Goal: Task Accomplishment & Management: Complete application form

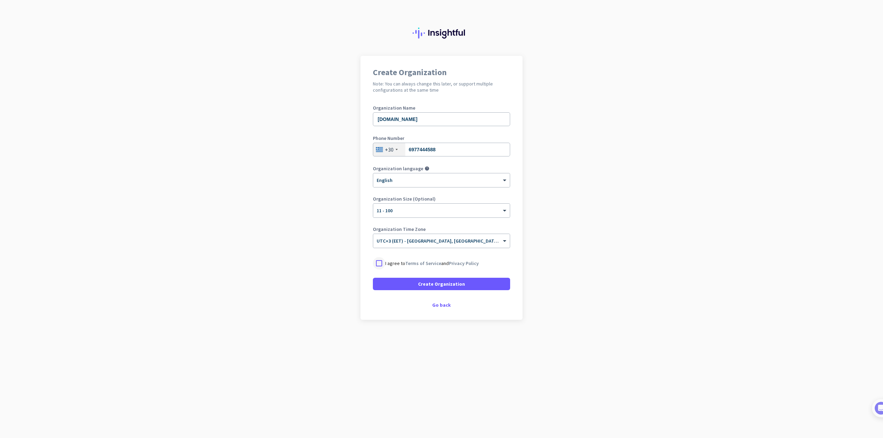
click at [381, 263] on div at bounding box center [379, 263] width 12 height 12
drag, startPoint x: 408, startPoint y: 118, endPoint x: 552, endPoint y: 133, distance: 145.2
click at [549, 133] on app-onboarding-organization "Create Organization Note: You can always change this later, or support multiple…" at bounding box center [441, 205] width 883 height 299
type input "e-restaurants services"
click at [457, 282] on span "Create Organization" at bounding box center [441, 284] width 47 height 7
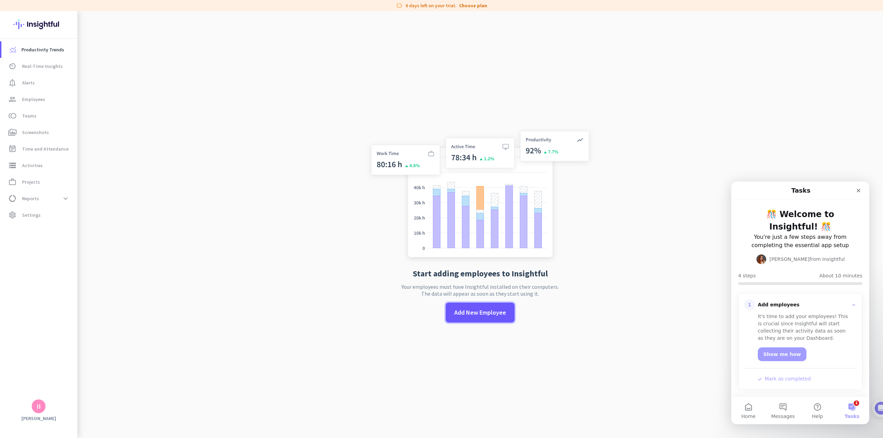
drag, startPoint x: 482, startPoint y: 310, endPoint x: 538, endPoint y: 300, distance: 57.5
click at [482, 310] on span "Add New Employee" at bounding box center [480, 312] width 52 height 9
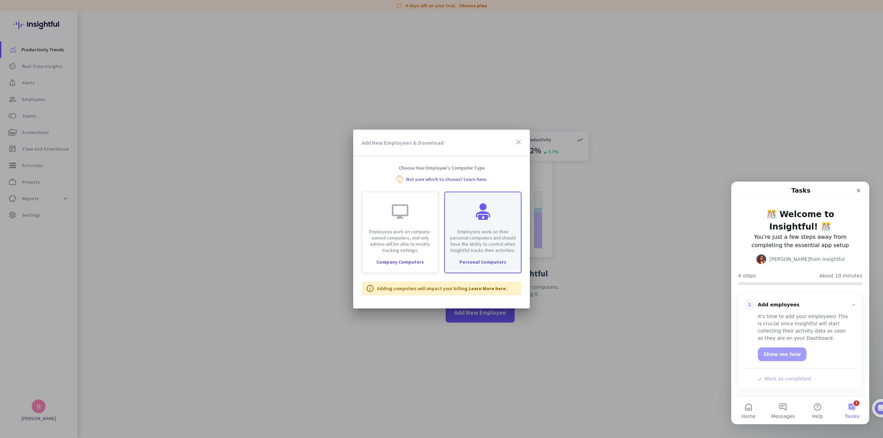
click at [494, 234] on p "Employees work on their personal computers and should have the ability to contr…" at bounding box center [483, 241] width 68 height 25
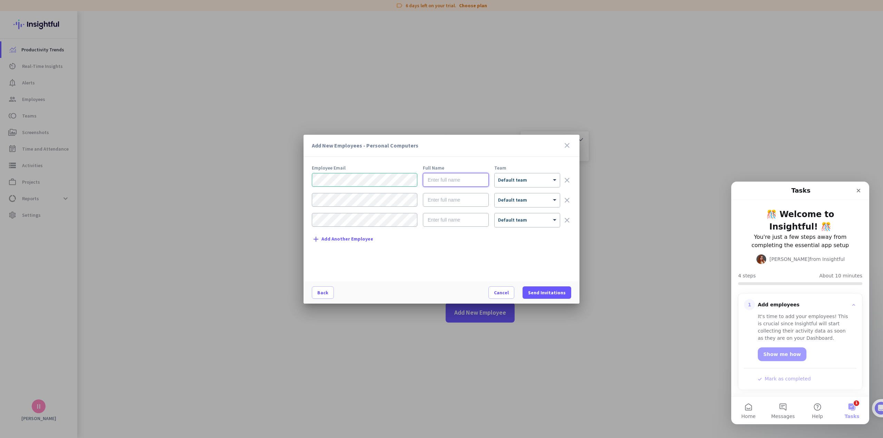
click at [455, 182] on input "text" at bounding box center [456, 180] width 66 height 14
type input "[PERSON_NAME]"
click at [526, 179] on div at bounding box center [526, 178] width 65 height 6
click at [557, 292] on span "Send Invitations" at bounding box center [547, 292] width 38 height 7
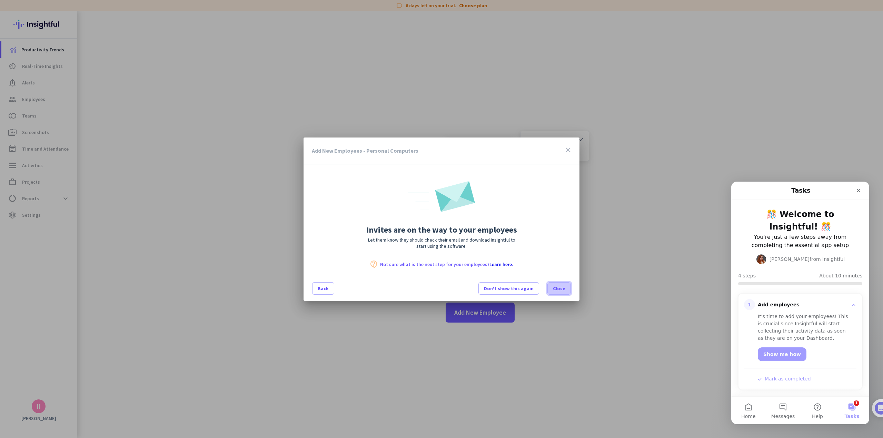
click at [562, 289] on span "Close" at bounding box center [559, 288] width 12 height 7
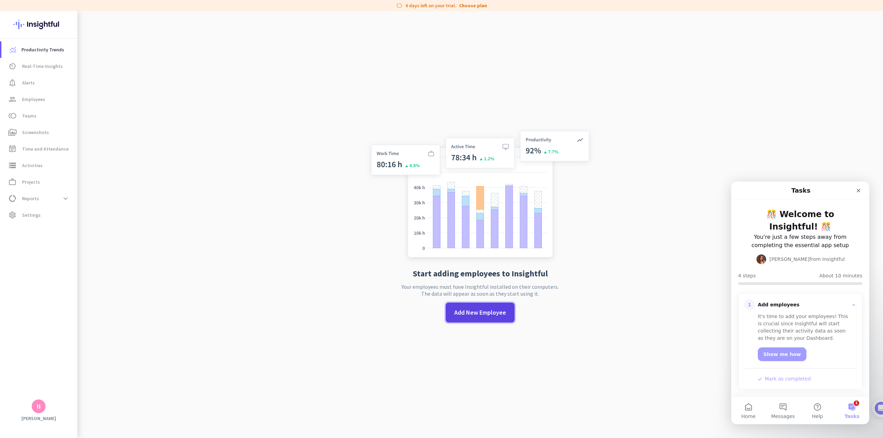
click at [458, 311] on span "Add New Employee" at bounding box center [480, 312] width 52 height 9
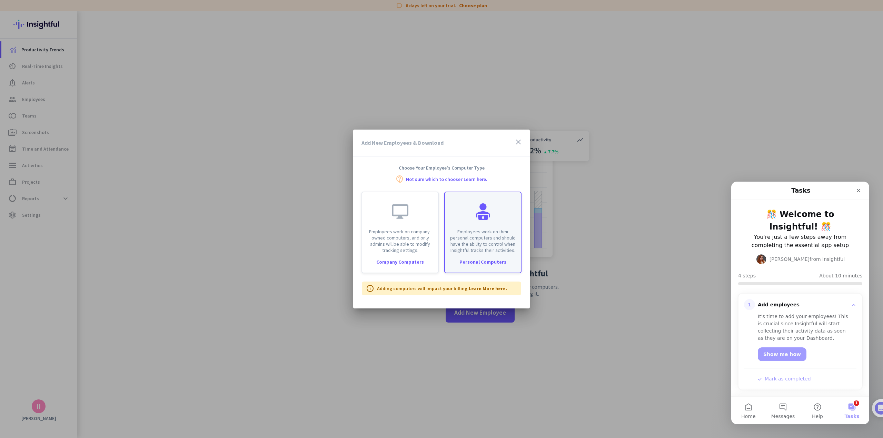
click at [487, 232] on p "Employees work on their personal computers and should have the ability to contr…" at bounding box center [483, 241] width 68 height 25
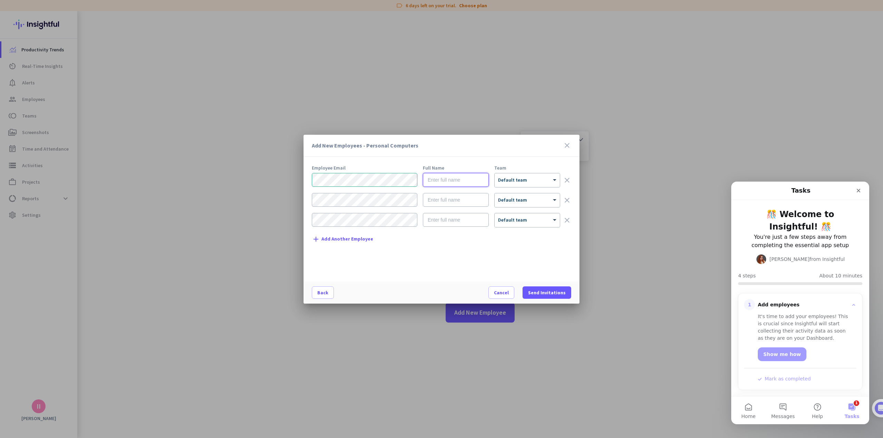
click at [439, 182] on input "text" at bounding box center [456, 180] width 66 height 14
type input "Vaggelis Papadogiannakis"
drag, startPoint x: 551, startPoint y: 293, endPoint x: 557, endPoint y: 293, distance: 5.5
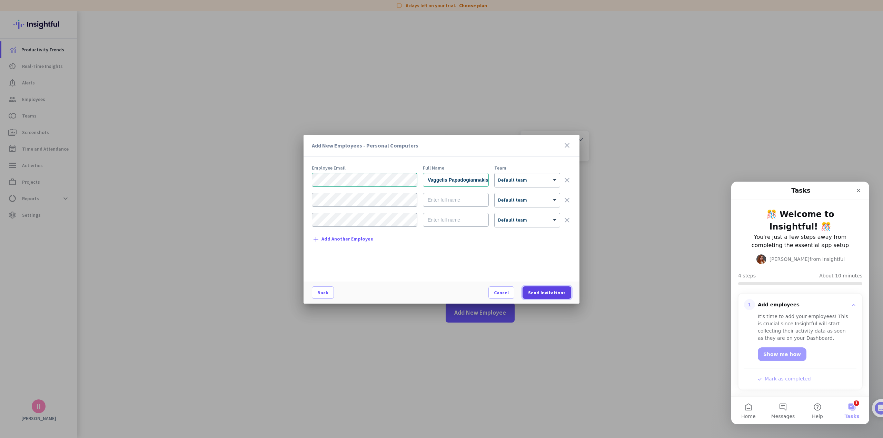
click at [551, 293] on span "Send Invitations" at bounding box center [547, 292] width 38 height 7
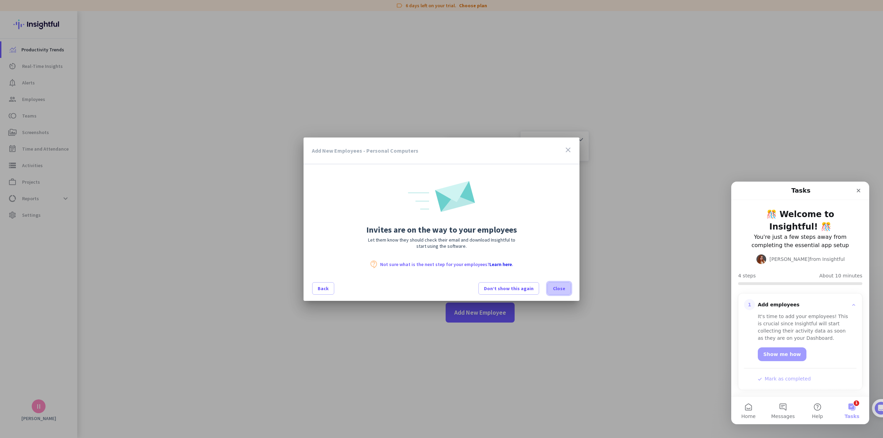
click at [566, 290] on span at bounding box center [559, 288] width 23 height 17
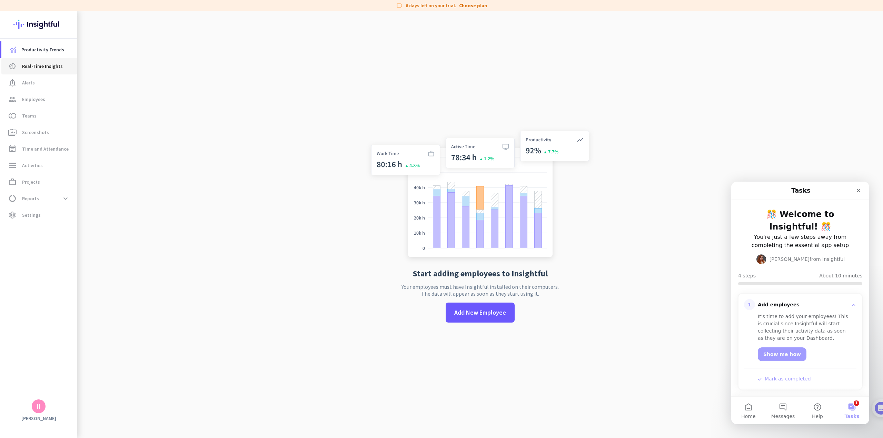
click at [54, 65] on span "Real-Time Insights" at bounding box center [42, 66] width 41 height 8
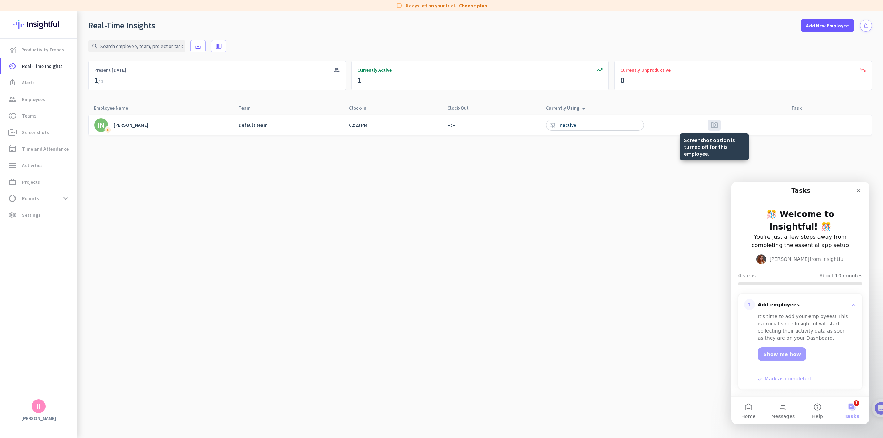
click at [715, 123] on span "photo_camera" at bounding box center [714, 125] width 8 height 8
click at [34, 100] on span "Employees" at bounding box center [33, 99] width 23 height 8
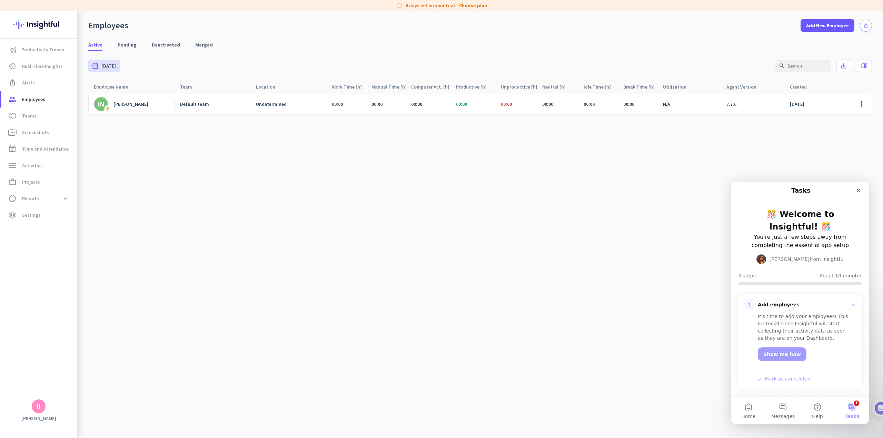
click at [137, 104] on div "[PERSON_NAME]" at bounding box center [130, 104] width 35 height 6
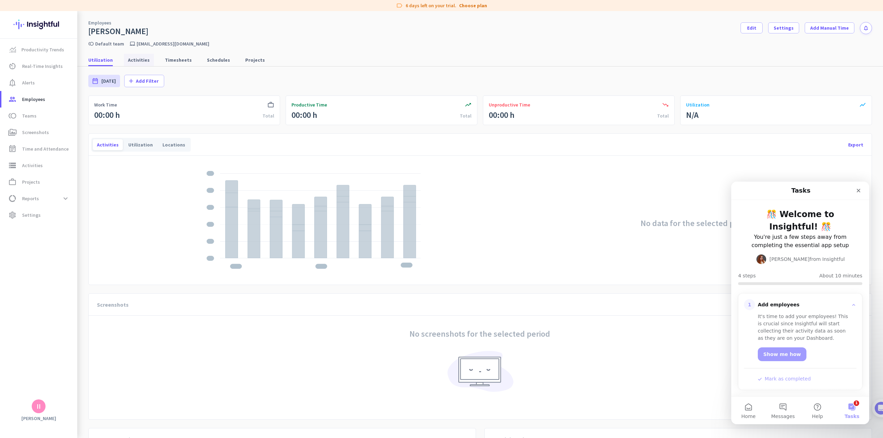
click at [141, 59] on span "Activities" at bounding box center [139, 60] width 22 height 7
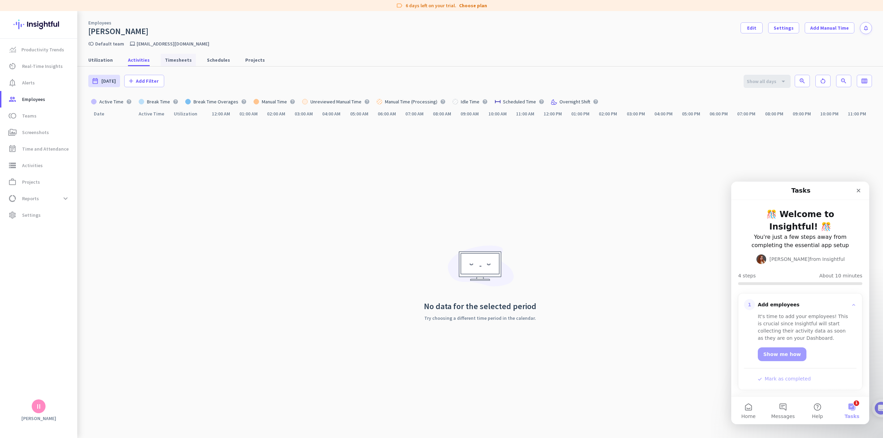
click at [172, 61] on span "Timesheets" at bounding box center [178, 60] width 27 height 7
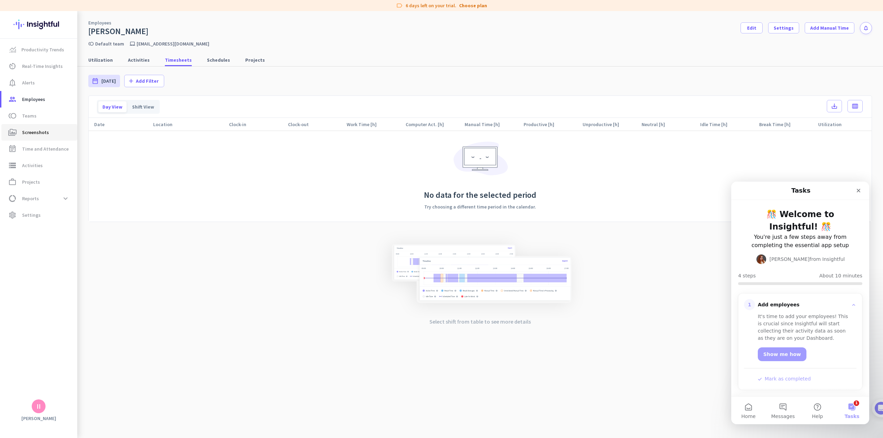
click at [48, 130] on span "perm_media Screenshots" at bounding box center [39, 132] width 65 height 8
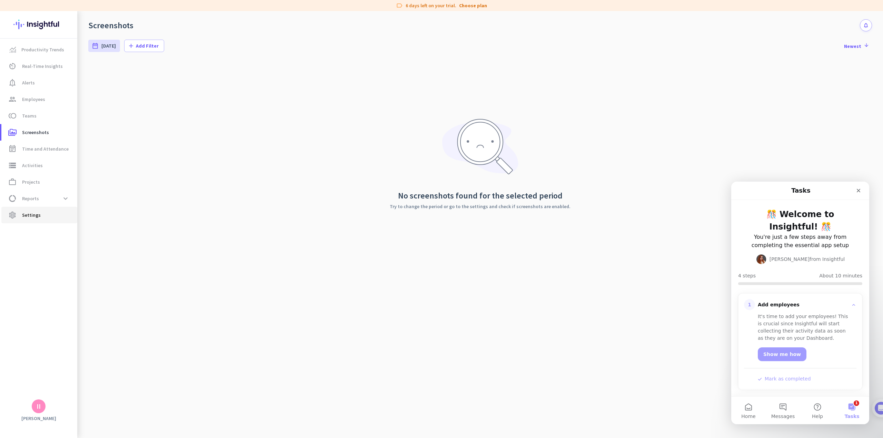
click at [39, 218] on span "settings Settings" at bounding box center [39, 215] width 65 height 8
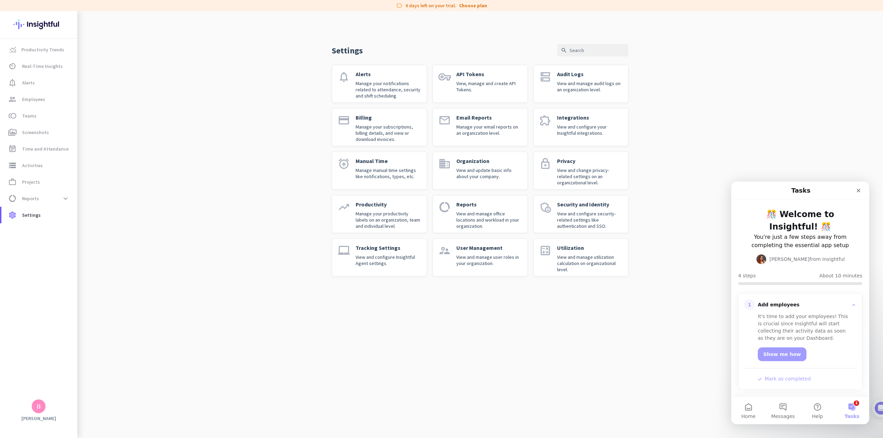
click at [383, 136] on p "Manage your subscriptions, billing details, and view or download invoices." at bounding box center [389, 133] width 66 height 19
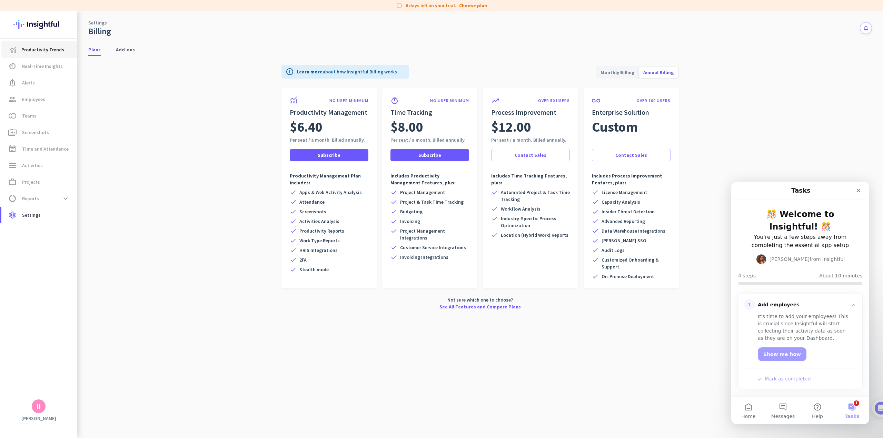
click at [54, 51] on span "Productivity Trends" at bounding box center [42, 50] width 43 height 8
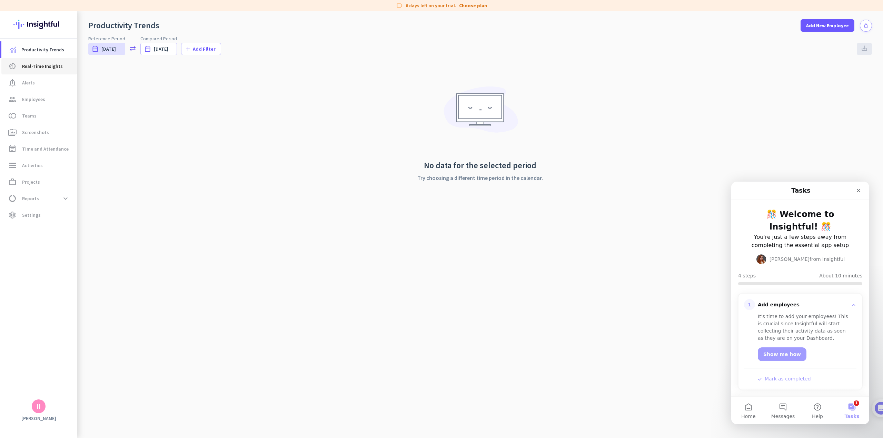
click at [50, 67] on span "Real-Time Insights" at bounding box center [42, 66] width 41 height 8
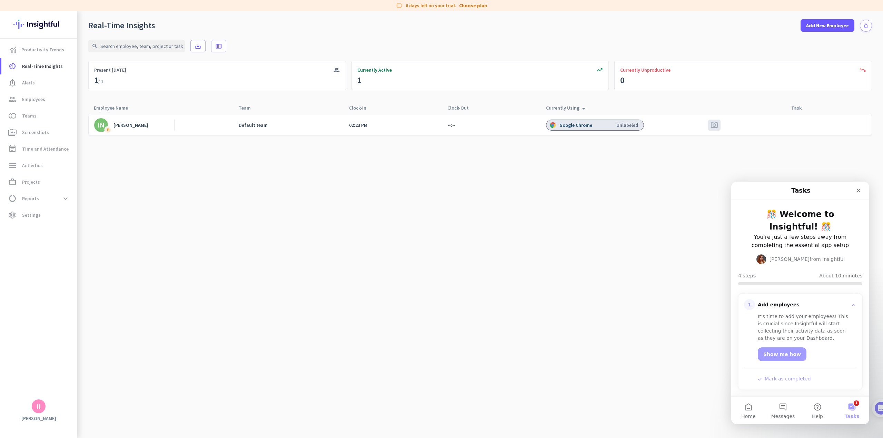
click at [584, 125] on div "Google Chrome" at bounding box center [576, 125] width 34 height 6
click at [579, 109] on icon "arrow_drop_up" at bounding box center [583, 108] width 8 height 8
click at [579, 109] on icon "arrow_drop_up" at bounding box center [583, 107] width 8 height 8
click at [714, 126] on span "photo_camera" at bounding box center [714, 125] width 8 height 8
click at [45, 164] on span "storage Activities" at bounding box center [39, 165] width 65 height 8
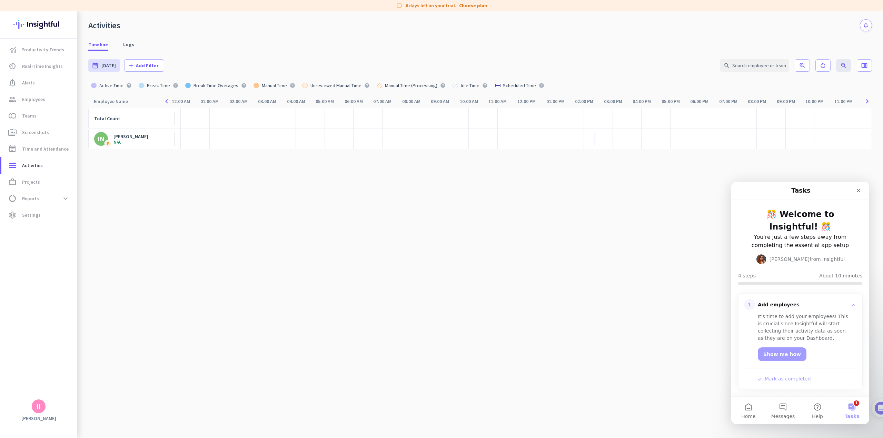
click at [130, 137] on div "[PERSON_NAME]" at bounding box center [130, 136] width 35 height 6
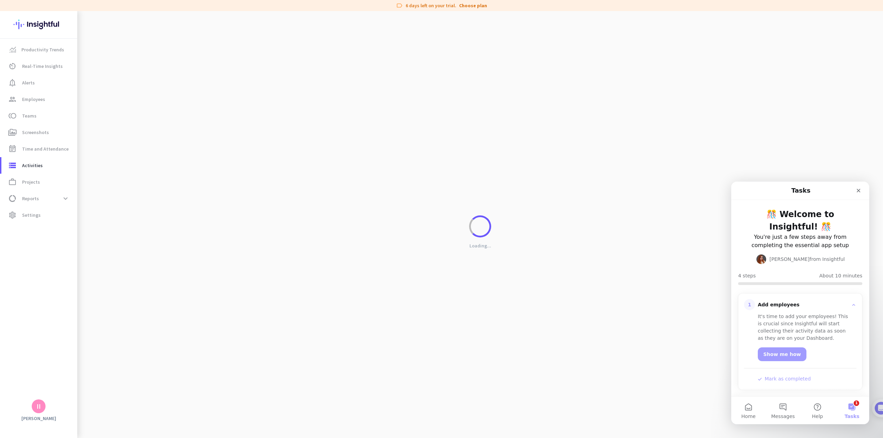
type input "[DATE] - [DATE]"
